Goal: Information Seeking & Learning: Learn about a topic

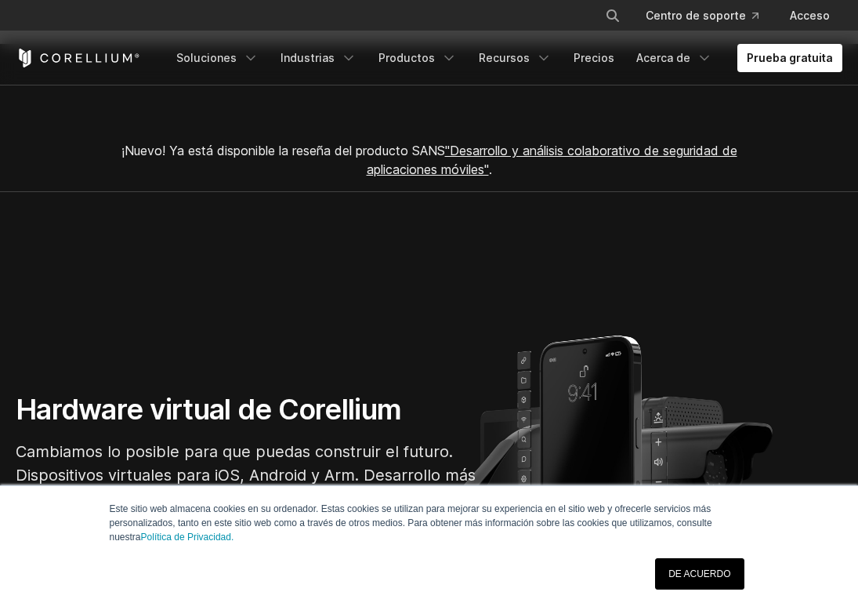
click at [671, 582] on link "DE ACUERDO" at bounding box center [699, 573] width 89 height 31
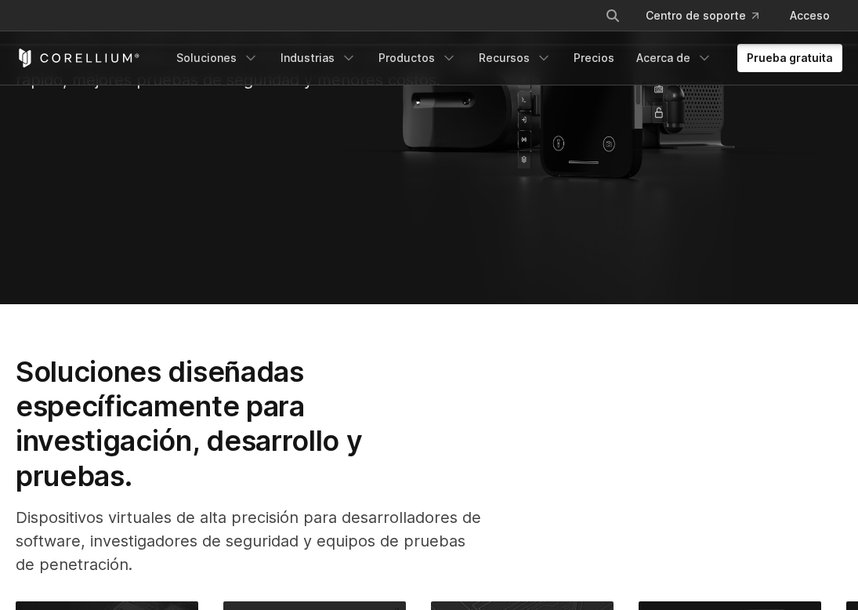
scroll to position [191, 0]
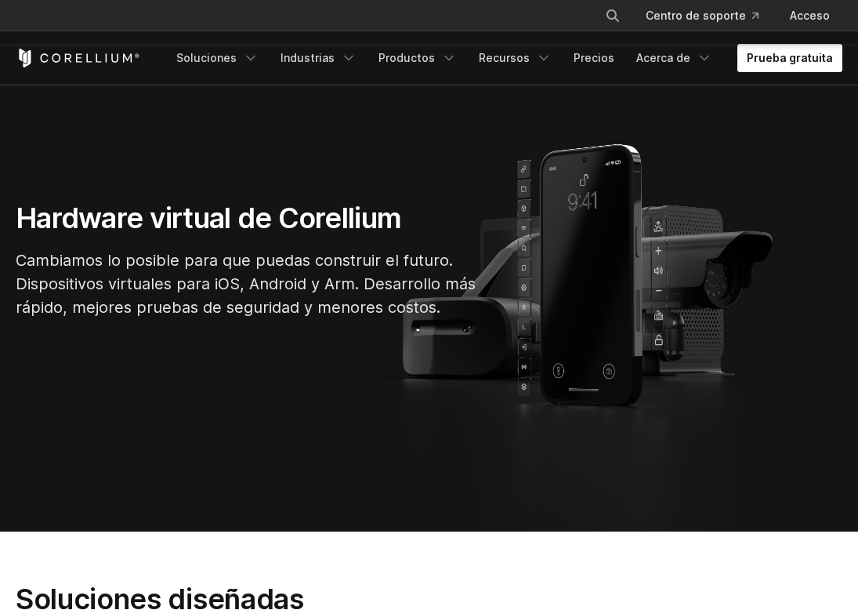
click at [772, 65] on font "Prueba gratuita" at bounding box center [790, 58] width 86 height 16
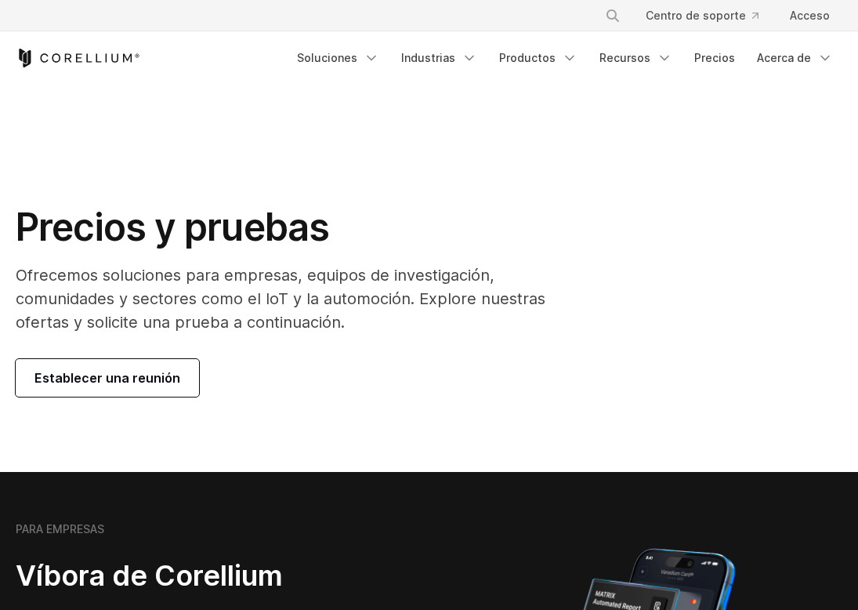
click at [285, 167] on section "Precios y pruebas Ofrecemos soluciones para empresas, equipos de investigación,…" at bounding box center [429, 299] width 858 height 343
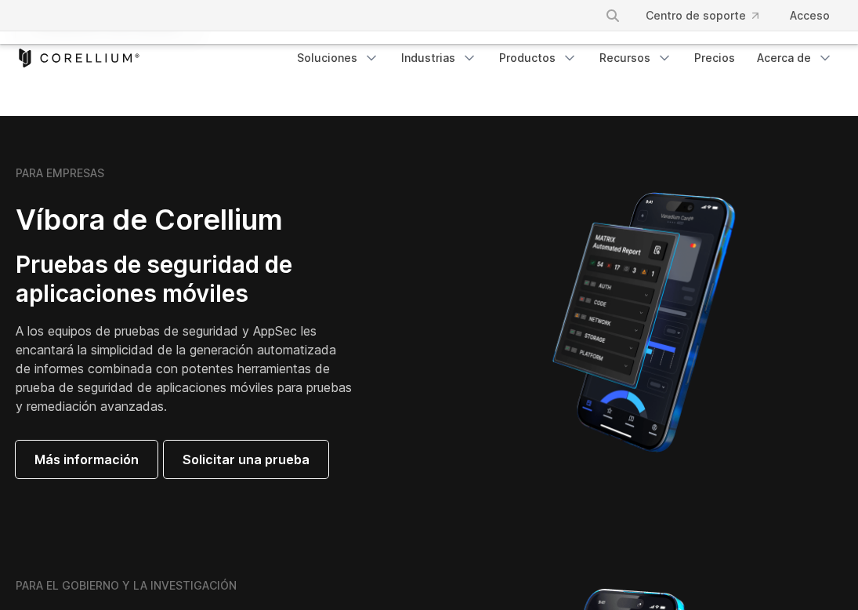
scroll to position [335, 0]
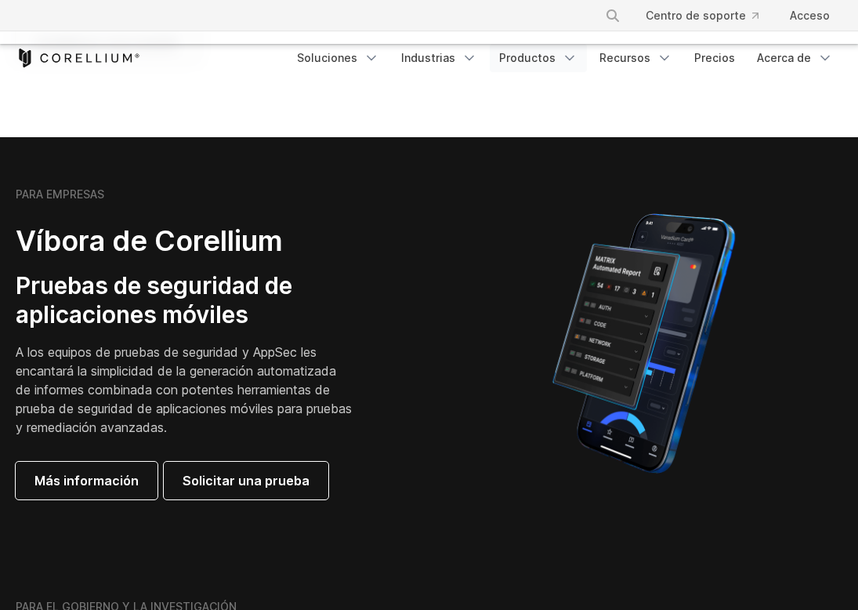
click at [534, 58] on font "Productos" at bounding box center [527, 57] width 56 height 13
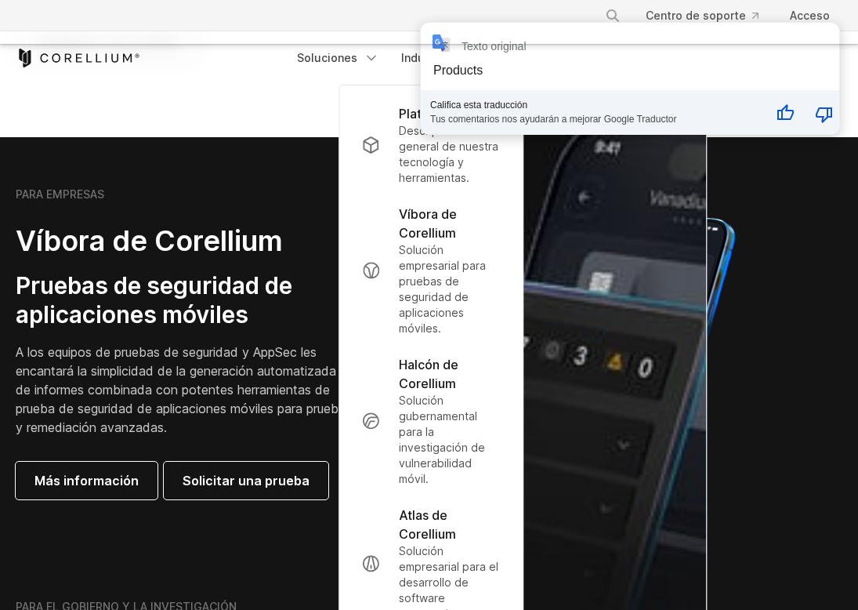
click at [274, 140] on section "PARA EMPRESAS Víbora de Corellium Pruebas de seguridad de aplicaciones móviles …" at bounding box center [429, 343] width 858 height 412
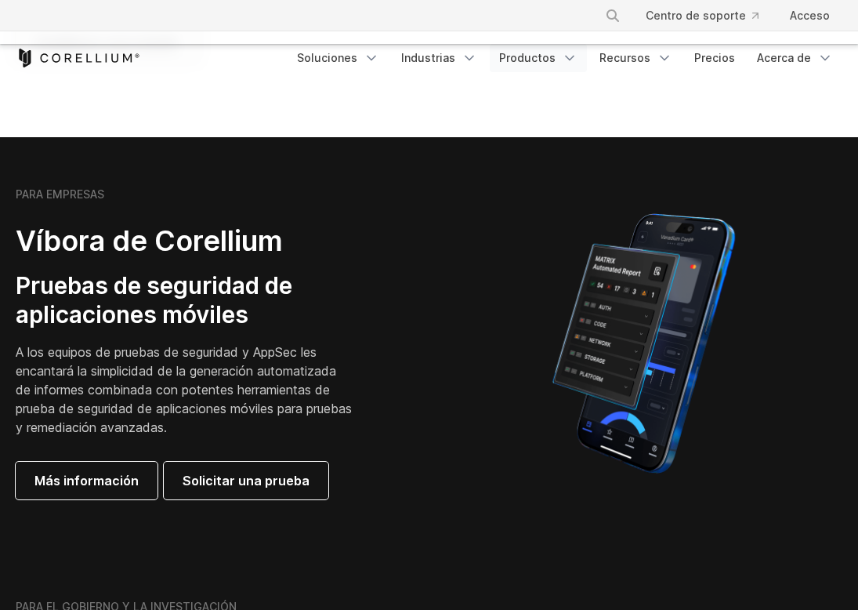
click at [523, 52] on font "Productos" at bounding box center [527, 57] width 56 height 13
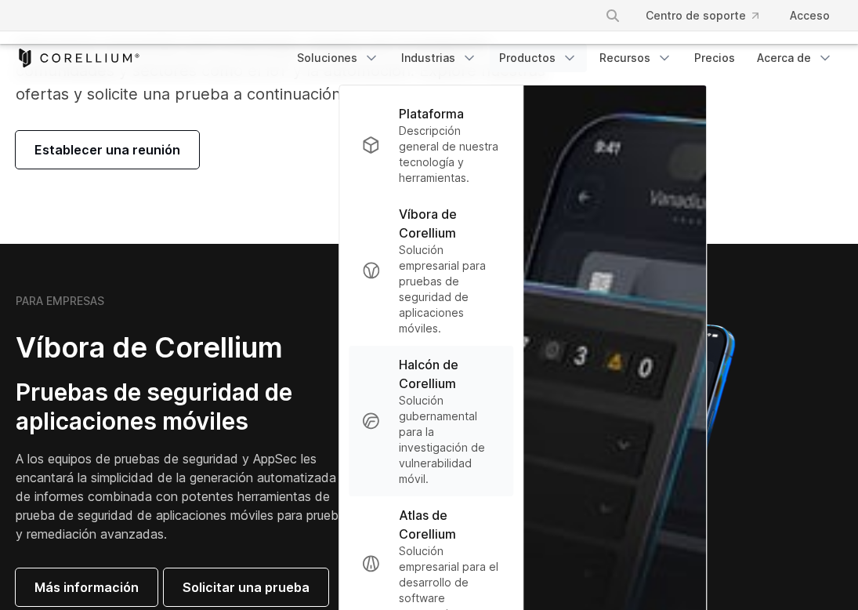
scroll to position [21, 0]
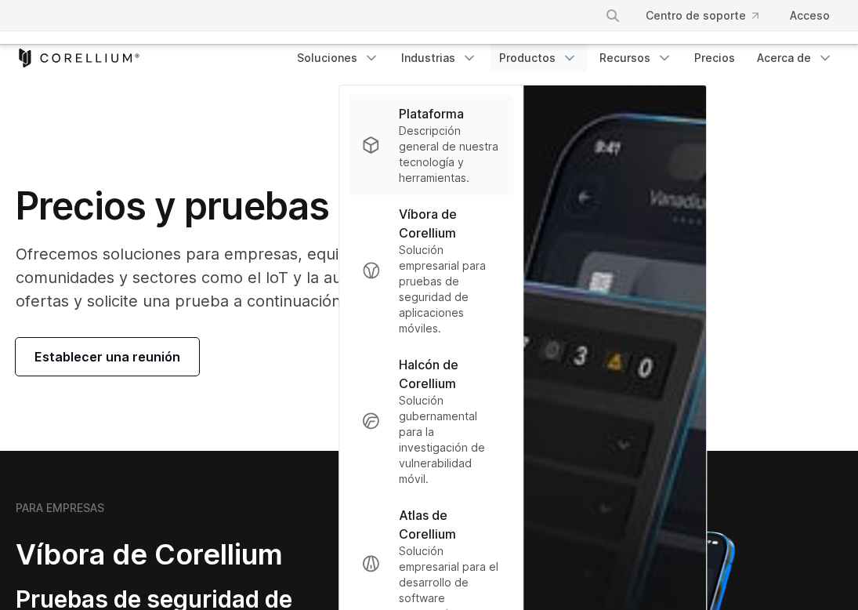
click at [447, 131] on font "Descripción general de nuestra tecnología y herramientas." at bounding box center [449, 154] width 100 height 60
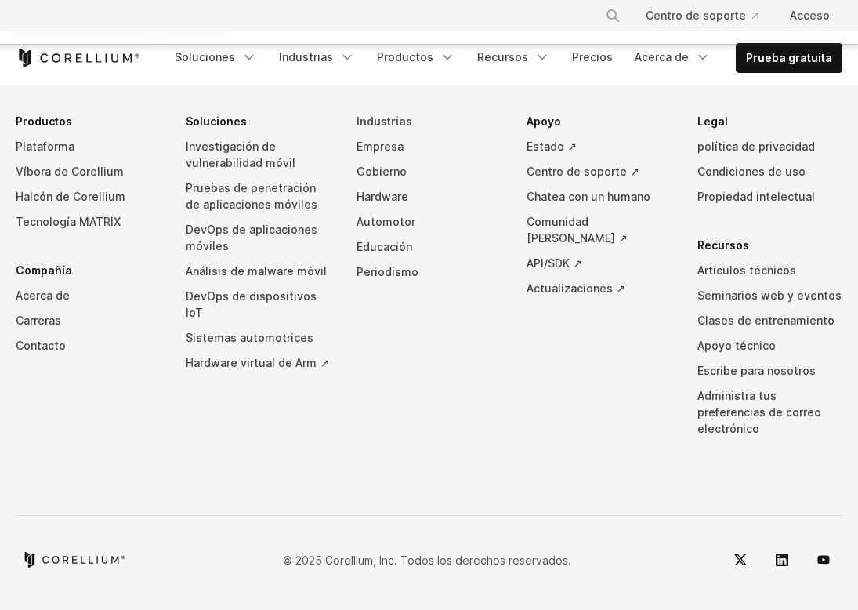
scroll to position [7577, 0]
